Goal: Navigation & Orientation: Find specific page/section

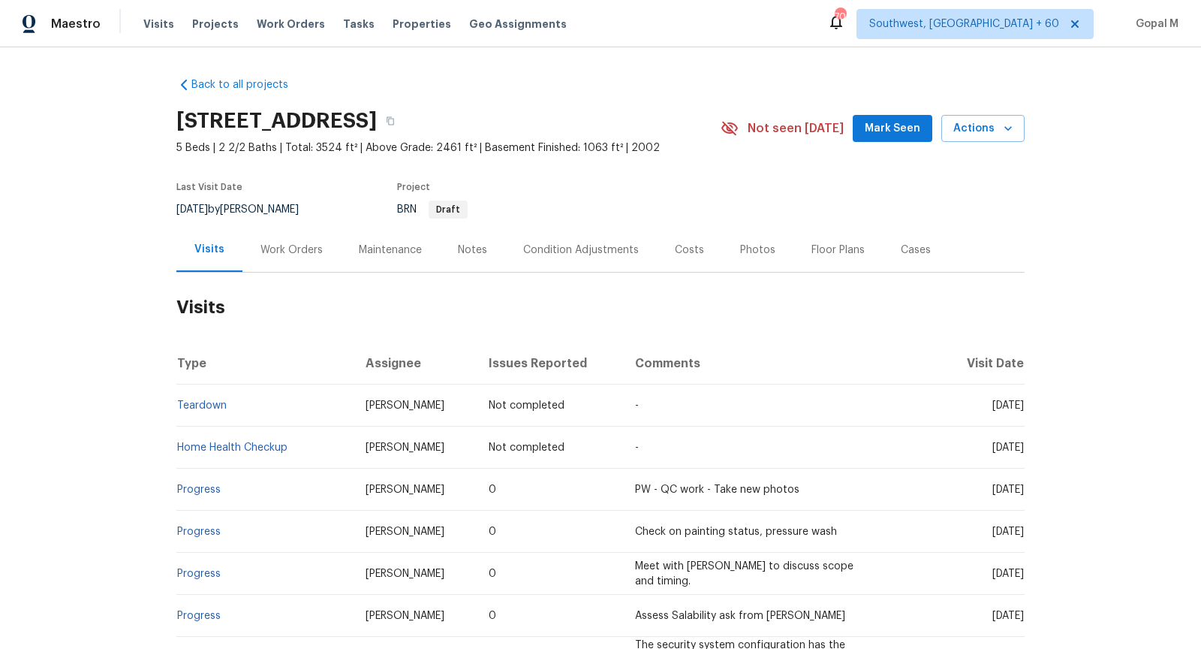
click at [299, 255] on div "Work Orders" at bounding box center [292, 250] width 62 height 15
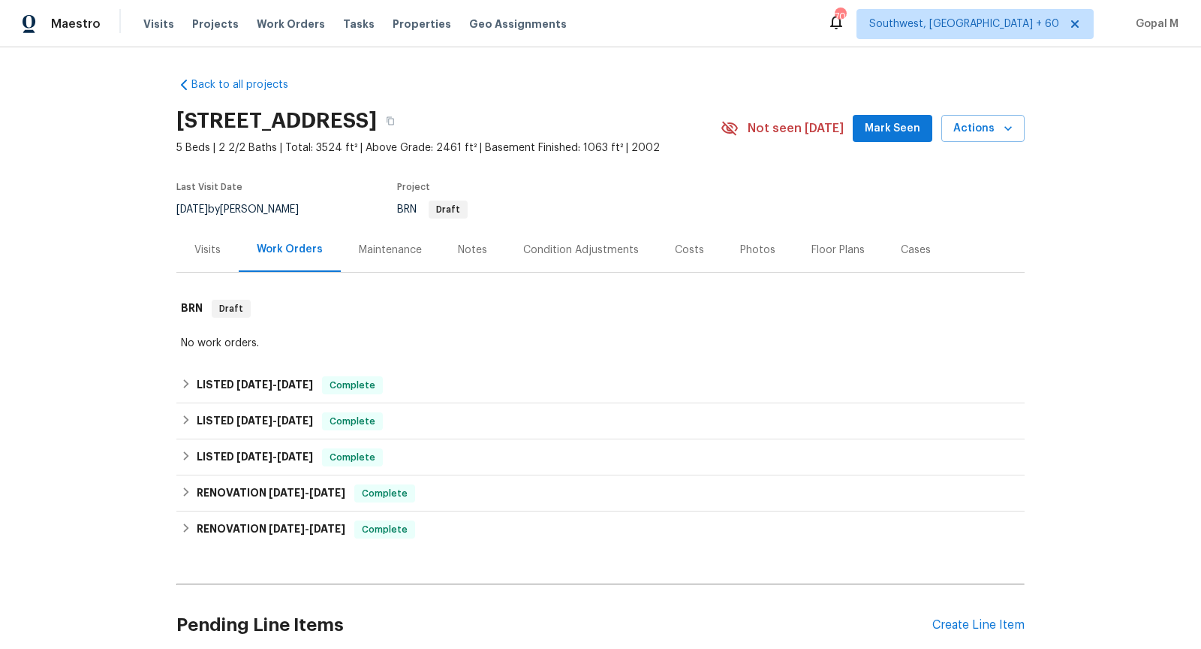
click at [207, 252] on div "Visits" at bounding box center [207, 250] width 26 height 15
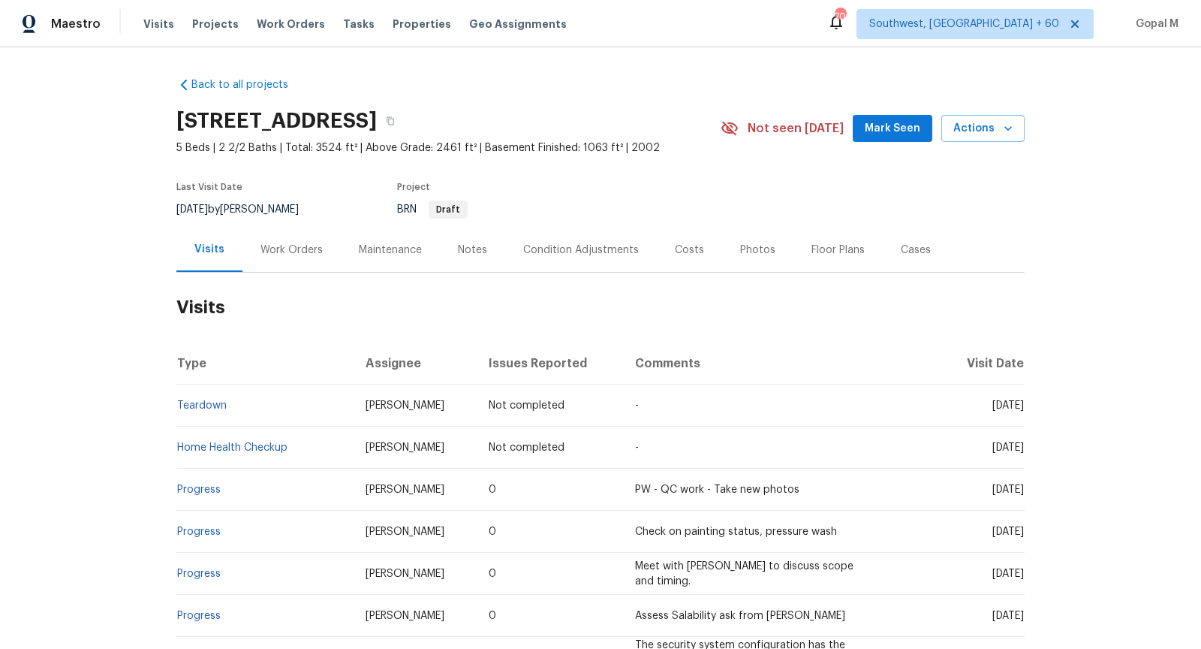
click at [261, 247] on div "Work Orders" at bounding box center [292, 250] width 62 height 15
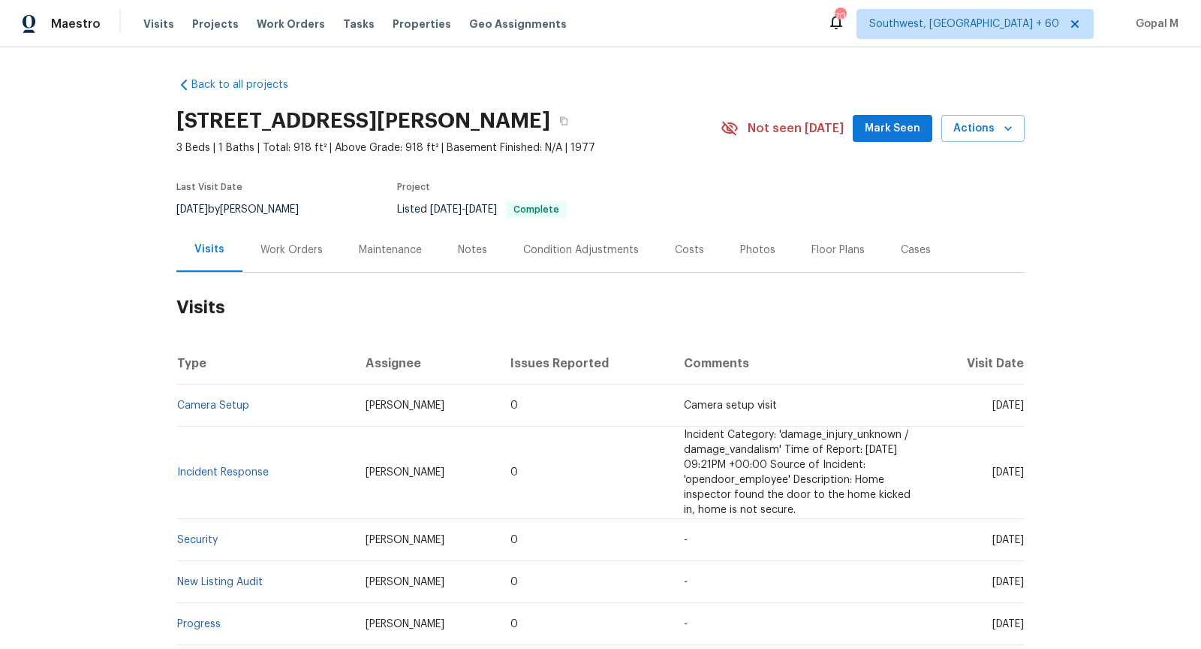
click at [299, 249] on div "Work Orders" at bounding box center [292, 250] width 62 height 15
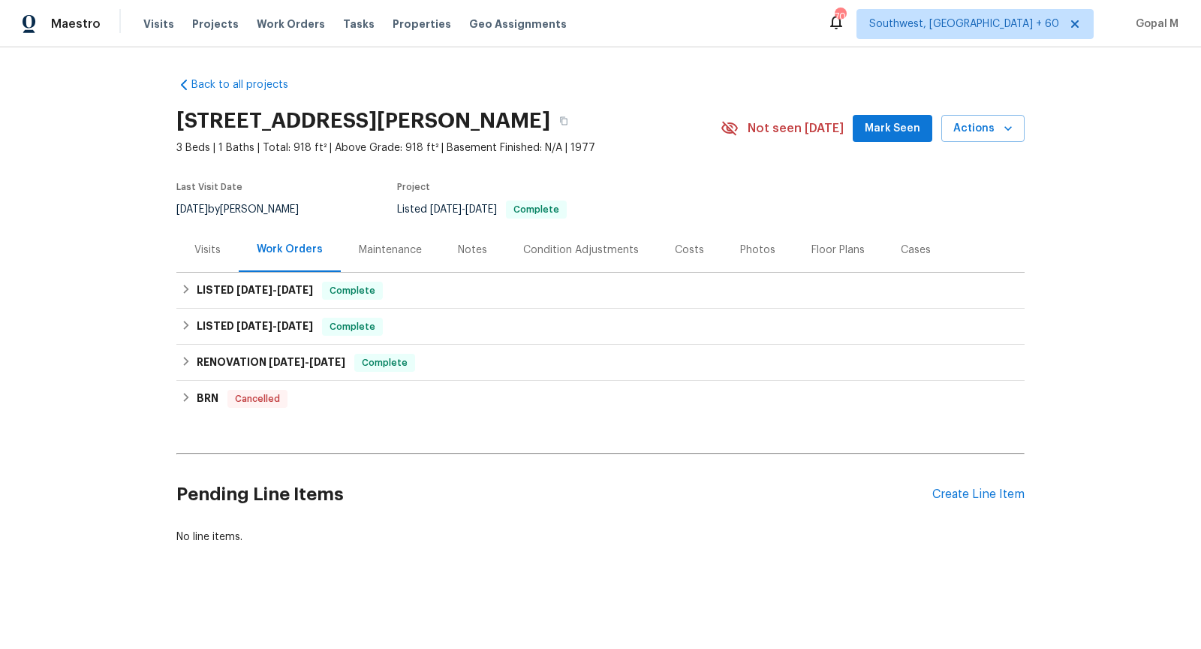
click at [206, 247] on div "Visits" at bounding box center [207, 250] width 26 height 15
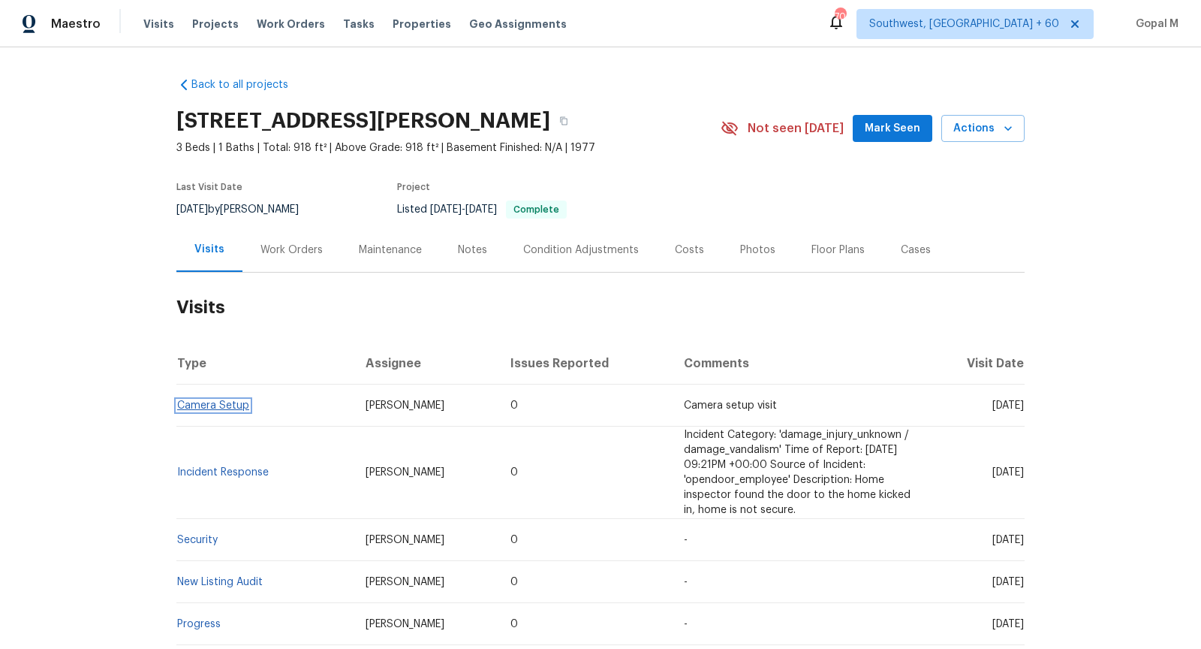
click at [240, 402] on link "Camera Setup" at bounding box center [213, 405] width 72 height 11
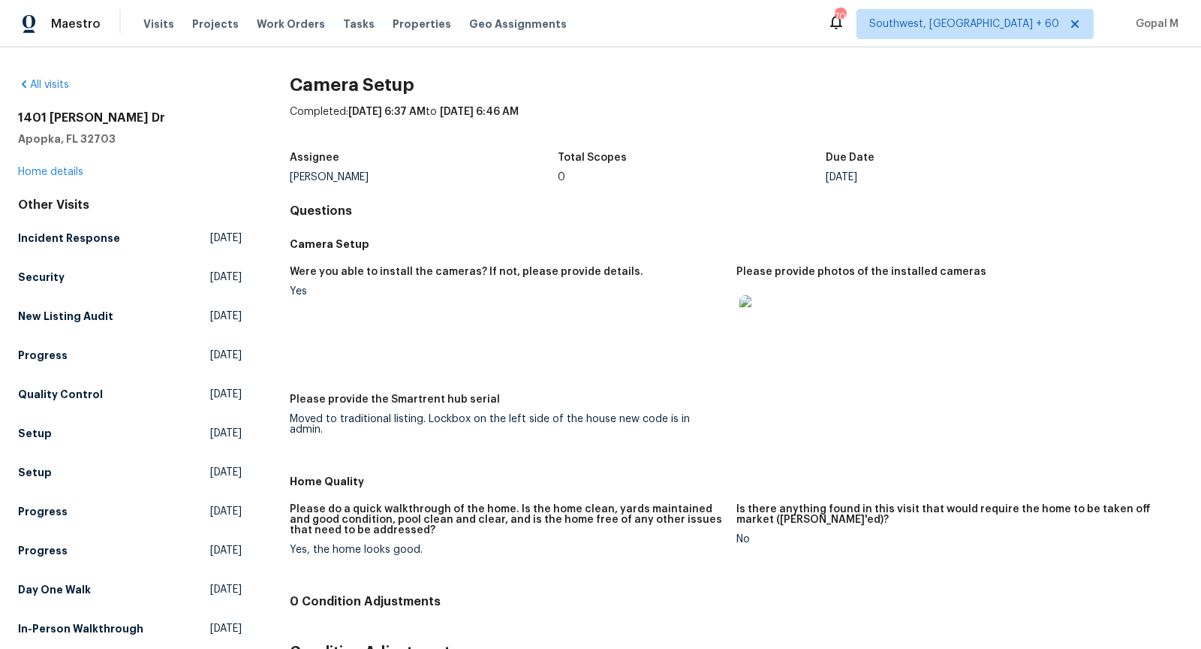
click at [53, 177] on div "[STREET_ADDRESS][PERSON_NAME][PERSON_NAME] Home details" at bounding box center [130, 144] width 224 height 69
click at [65, 168] on link "Home details" at bounding box center [50, 172] width 65 height 11
